Goal: Task Accomplishment & Management: Complete application form

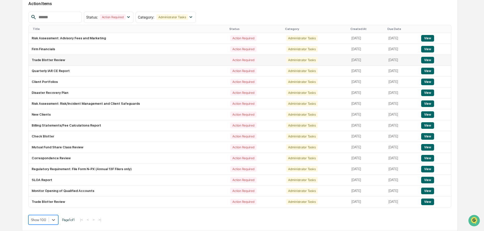
click at [82, 63] on td "Trade Blotter Review" at bounding box center [128, 60] width 199 height 11
click at [429, 57] on button "View" at bounding box center [427, 60] width 13 height 7
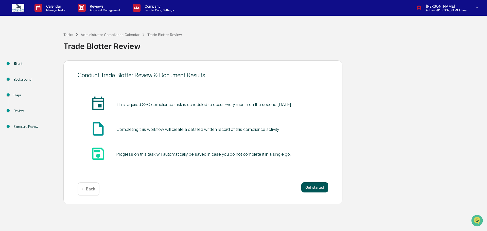
click at [320, 189] on button "Get started" at bounding box center [314, 187] width 27 height 10
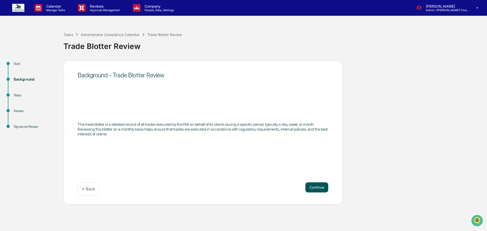
click at [319, 185] on button "Continue" at bounding box center [316, 187] width 23 height 10
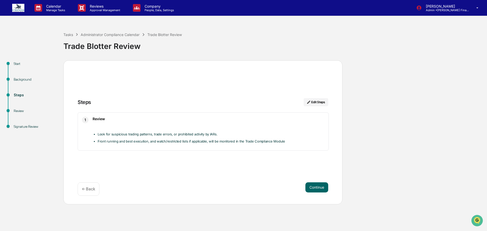
click at [319, 185] on button "Continue" at bounding box center [316, 187] width 23 height 10
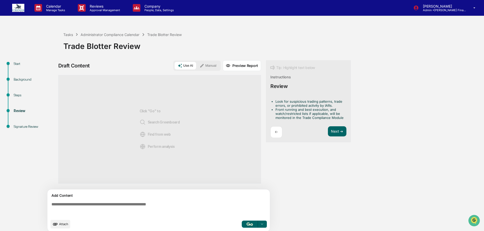
click at [206, 67] on button "Manual" at bounding box center [208, 66] width 23 height 8
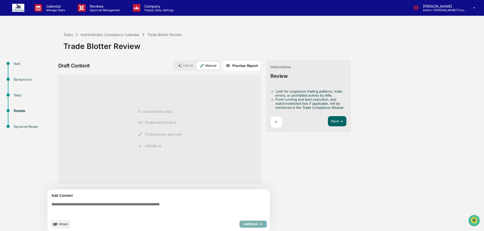
click at [101, 205] on textarea at bounding box center [159, 209] width 221 height 18
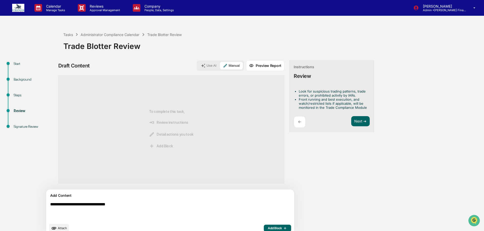
type textarea "**********"
click at [268, 229] on span "Add Block" at bounding box center [277, 228] width 19 height 4
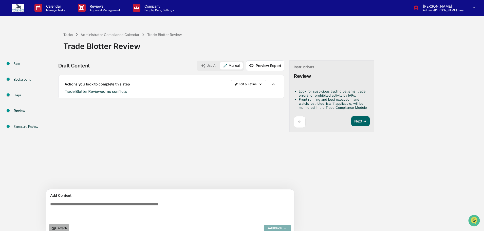
click at [64, 227] on button "Attach" at bounding box center [59, 228] width 20 height 9
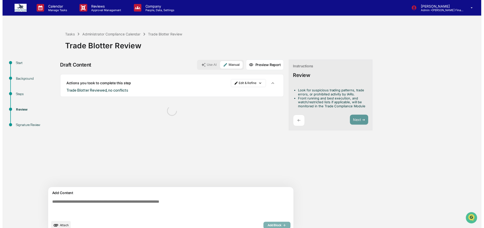
scroll to position [11, 0]
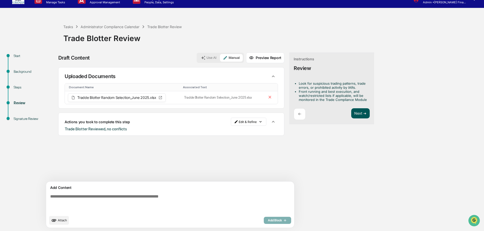
click at [351, 113] on button "Next ➔" at bounding box center [360, 113] width 19 height 10
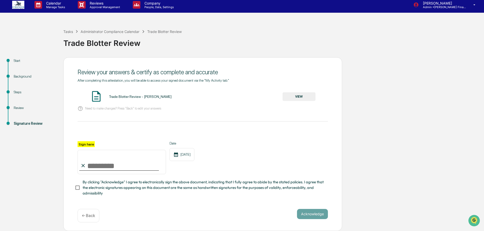
click at [289, 92] on button "VIEW" at bounding box center [299, 96] width 33 height 9
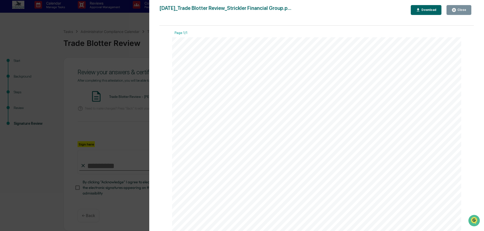
click at [458, 12] on div "Close" at bounding box center [459, 10] width 15 height 5
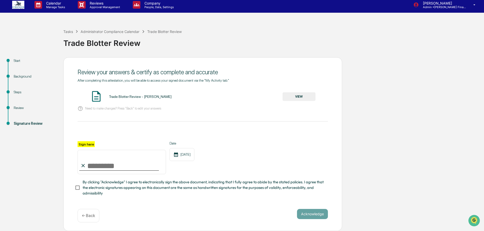
click at [95, 163] on input "Sign here" at bounding box center [122, 162] width 88 height 24
type input "**********"
click at [315, 215] on button "Acknowledge" at bounding box center [312, 214] width 31 height 10
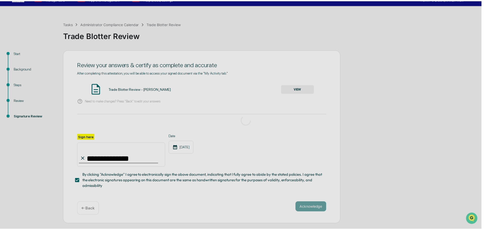
scroll to position [0, 0]
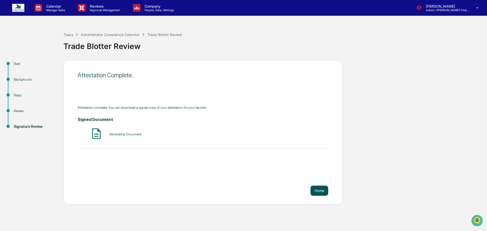
click at [317, 189] on button "Home" at bounding box center [319, 191] width 18 height 10
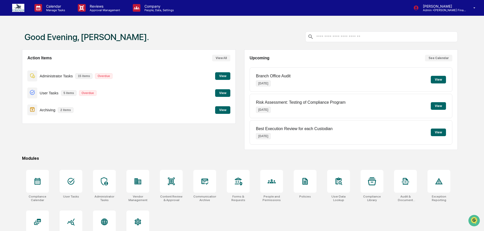
click at [220, 75] on button "View" at bounding box center [222, 76] width 15 height 8
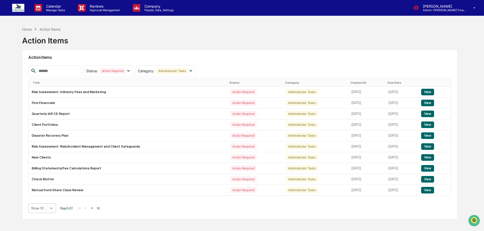
click at [48, 207] on body "Calendar Manage Tasks Reviews Approval Management Company People, Data, Setting…" at bounding box center [242, 127] width 484 height 255
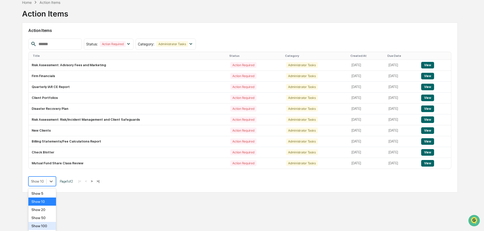
click at [47, 225] on div "Show 100" at bounding box center [42, 226] width 28 height 8
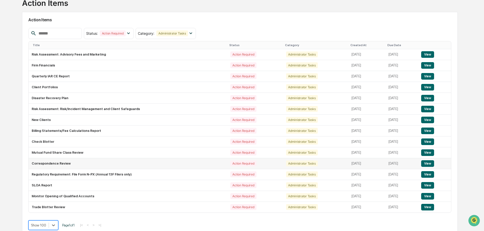
scroll to position [43, 0]
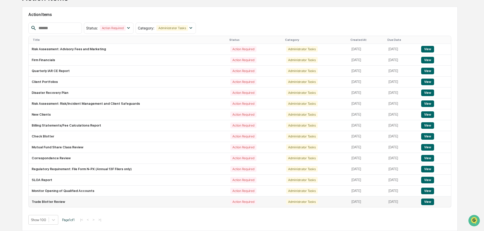
click at [427, 200] on button "View" at bounding box center [427, 201] width 13 height 7
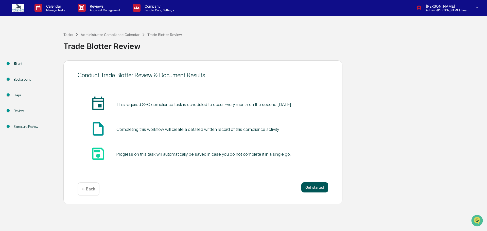
click at [317, 188] on button "Get started" at bounding box center [314, 187] width 27 height 10
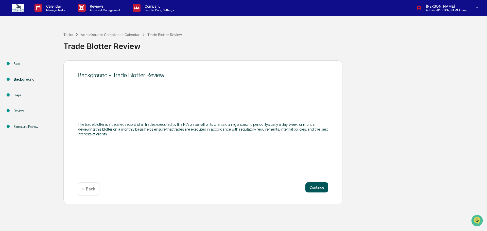
click at [316, 186] on button "Continue" at bounding box center [316, 187] width 23 height 10
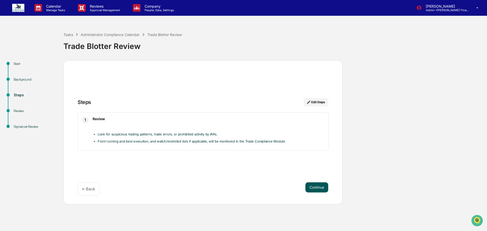
click at [316, 189] on button "Continue" at bounding box center [316, 187] width 23 height 10
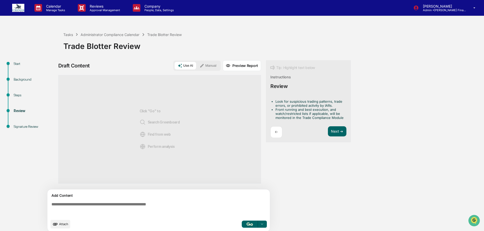
click at [204, 64] on button "Manual" at bounding box center [208, 66] width 23 height 8
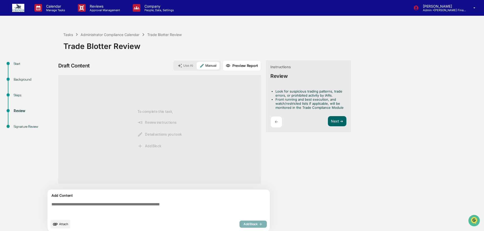
click at [130, 204] on textarea at bounding box center [159, 209] width 221 height 18
type textarea "*"
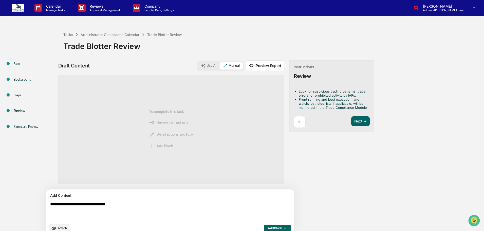
type textarea "**********"
click at [264, 227] on button "Add Block" at bounding box center [277, 228] width 27 height 7
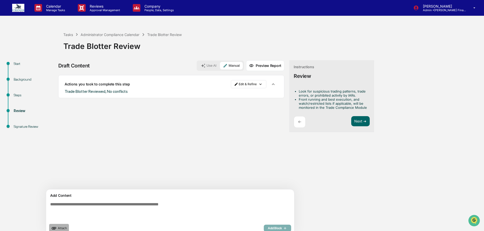
click at [62, 227] on button "Attach" at bounding box center [59, 228] width 20 height 9
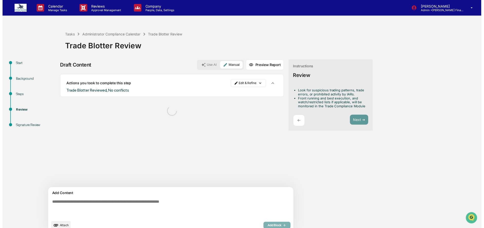
scroll to position [11, 0]
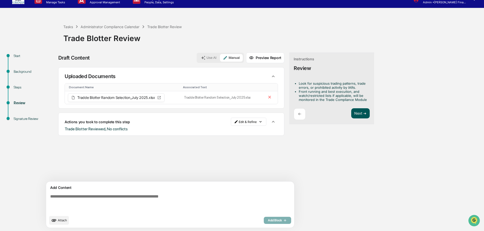
click at [351, 112] on button "Next ➔" at bounding box center [360, 113] width 19 height 10
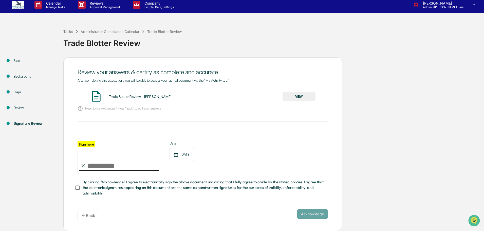
click at [297, 92] on button "VIEW" at bounding box center [299, 96] width 33 height 9
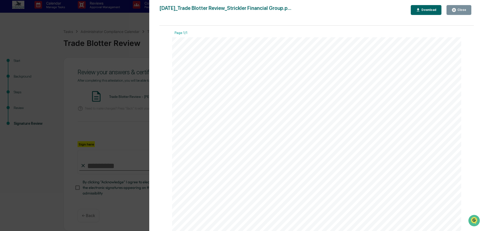
click at [460, 10] on div "Close" at bounding box center [462, 10] width 10 height 4
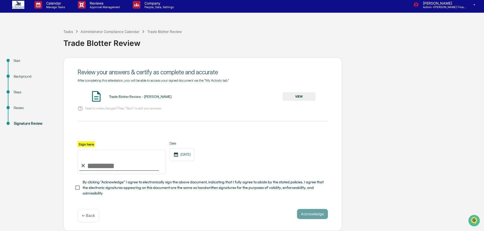
click at [122, 162] on input "Sign here" at bounding box center [122, 162] width 88 height 24
type input "**********"
click at [313, 214] on button "Acknowledge" at bounding box center [312, 214] width 31 height 10
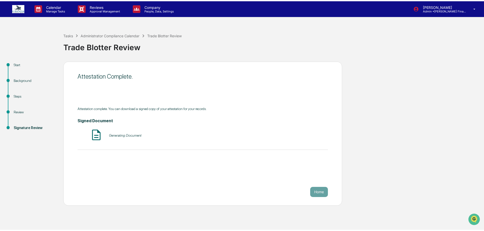
scroll to position [0, 0]
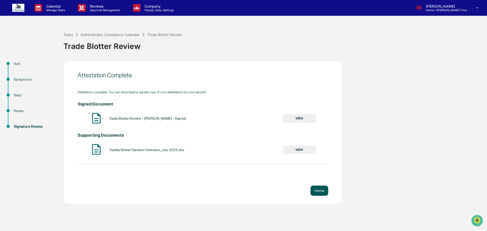
click at [317, 191] on button "Home" at bounding box center [319, 191] width 18 height 10
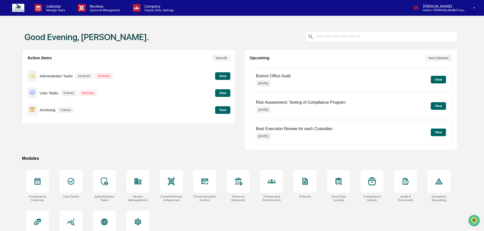
click at [94, 137] on div "Action Items View All Administrator Tasks 14 items Overdue View User Tasks 5 it…" at bounding box center [128, 99] width 213 height 100
click at [222, 78] on button "View" at bounding box center [222, 76] width 15 height 8
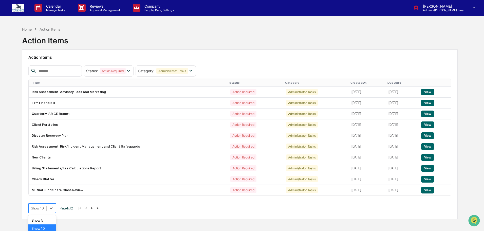
scroll to position [27, 0]
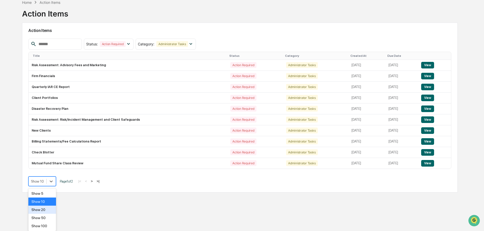
click at [38, 207] on body "Calendar Manage Tasks Reviews Approval Management Company People, Data, Setting…" at bounding box center [242, 100] width 484 height 255
click at [43, 223] on div "Show 100" at bounding box center [42, 226] width 28 height 8
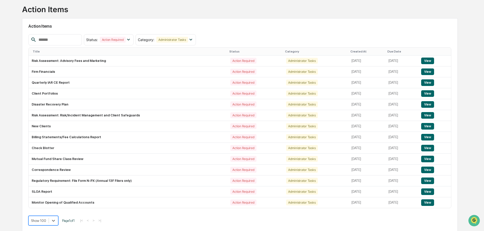
scroll to position [32, 0]
